Goal: Information Seeking & Learning: Learn about a topic

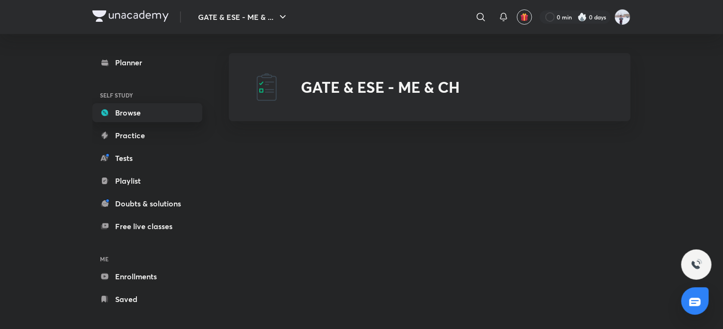
click at [156, 118] on link "Browse" at bounding box center [147, 112] width 110 height 19
click at [272, 20] on button "GATE & ESE - ME & ..." at bounding box center [243, 17] width 102 height 19
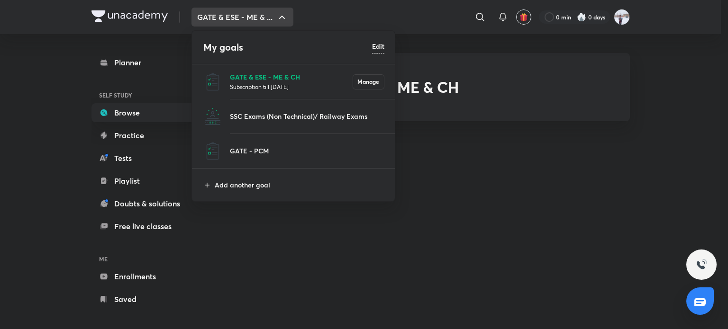
click at [265, 72] on p "GATE & ESE - ME & CH" at bounding box center [291, 77] width 123 height 10
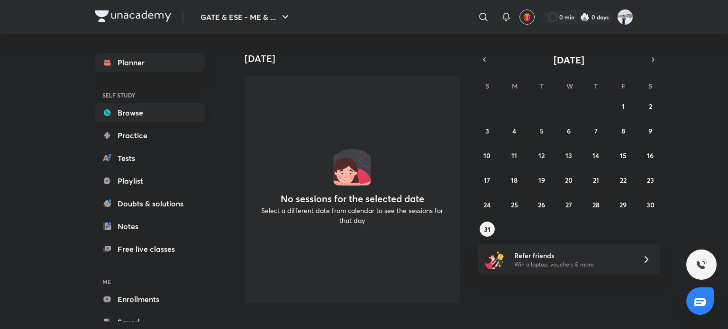
click at [165, 113] on link "Browse" at bounding box center [150, 112] width 110 height 19
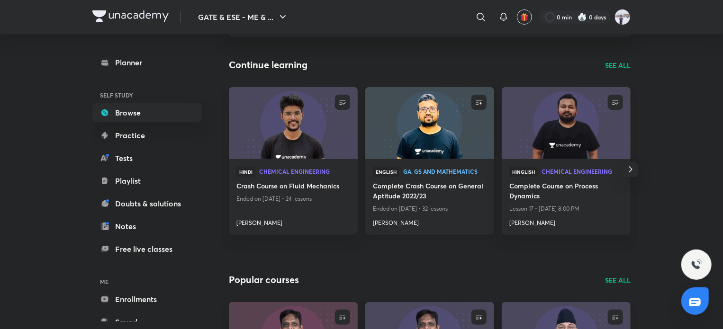
scroll to position [95, 0]
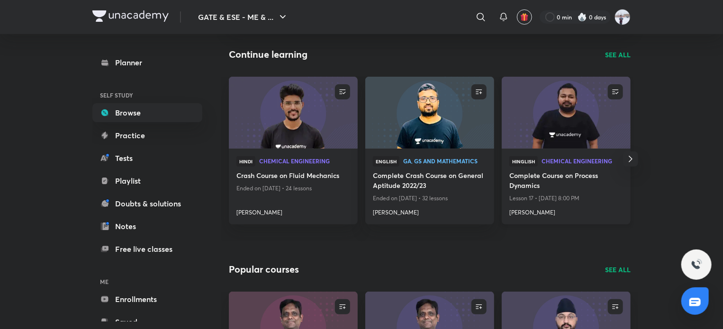
click at [573, 115] on img at bounding box center [565, 112] width 131 height 73
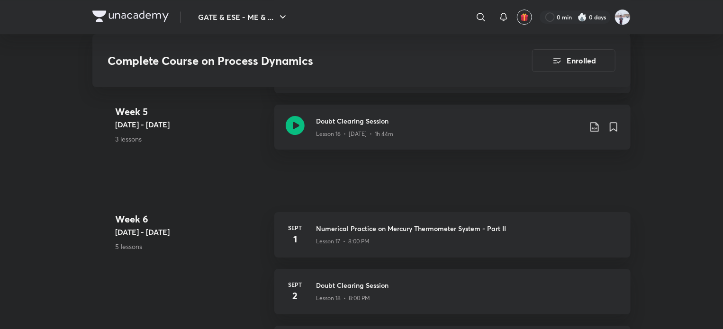
scroll to position [1554, 0]
